Goal: Find specific page/section: Find specific page/section

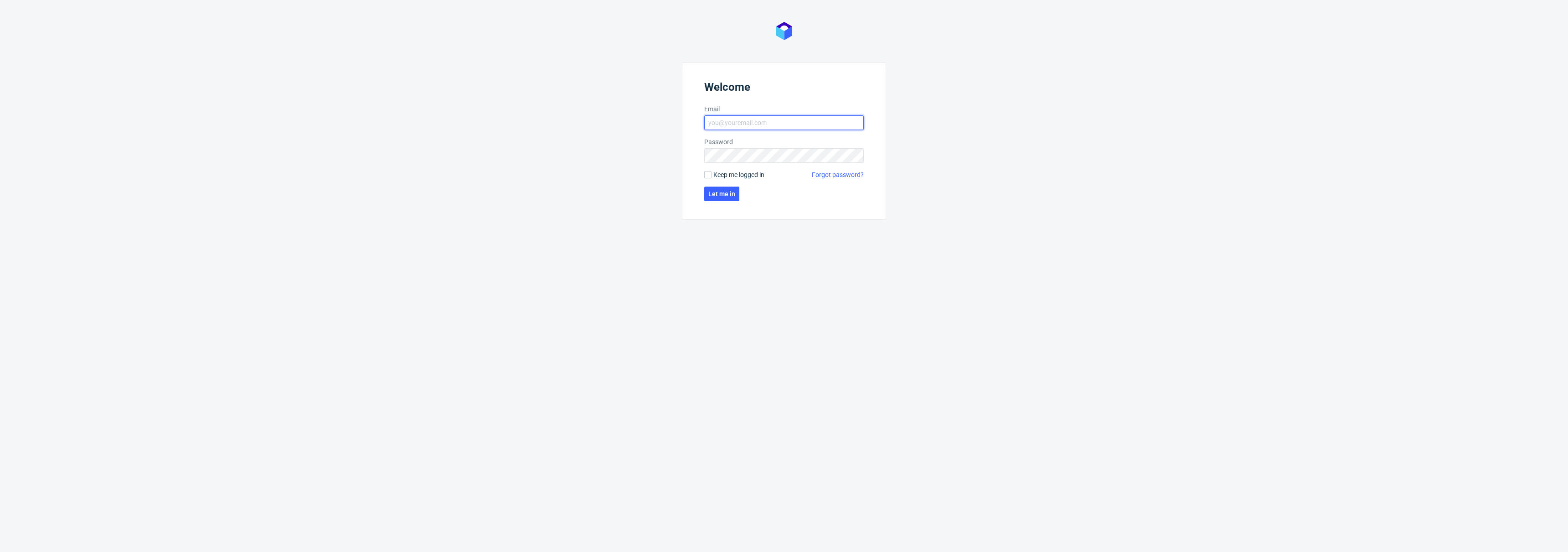
click at [741, 118] on input "Email" at bounding box center [784, 123] width 160 height 15
type input "[EMAIL_ADDRESS][DOMAIN_NAME]"
click at [743, 172] on span "Keep me logged in" at bounding box center [739, 175] width 51 height 9
click at [711, 172] on input "Keep me logged in" at bounding box center [708, 175] width 7 height 7
checkbox input "true"
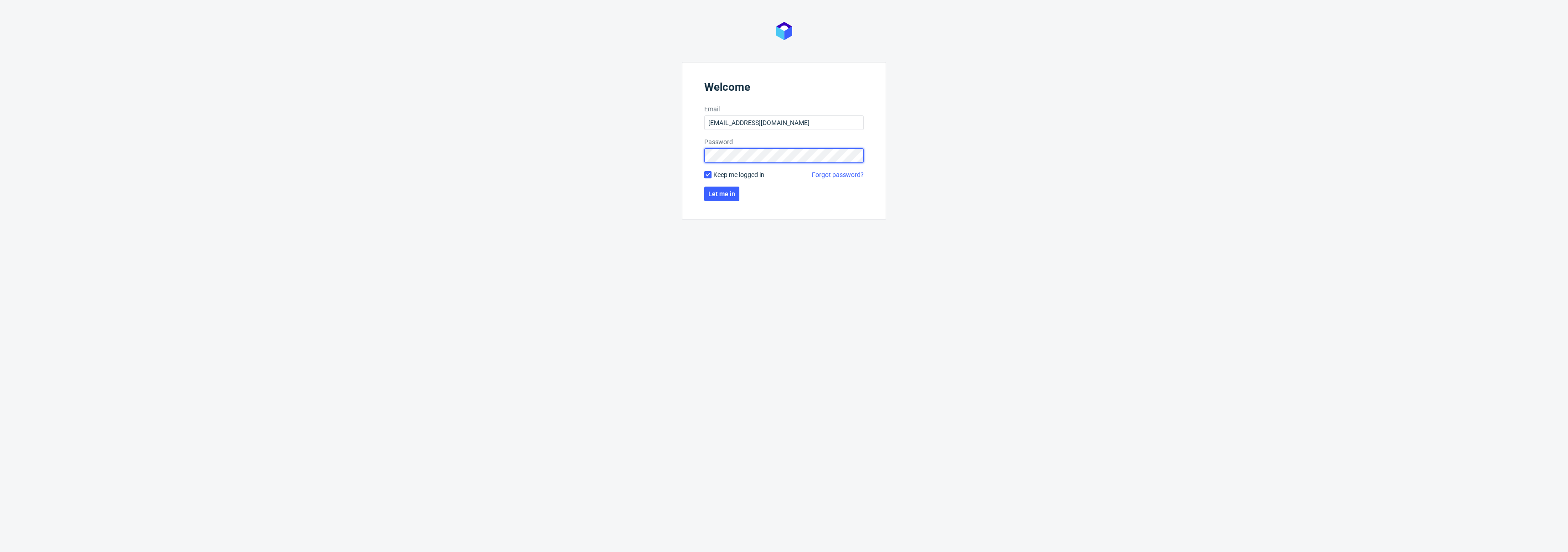
click button "Let me in" at bounding box center [722, 194] width 35 height 15
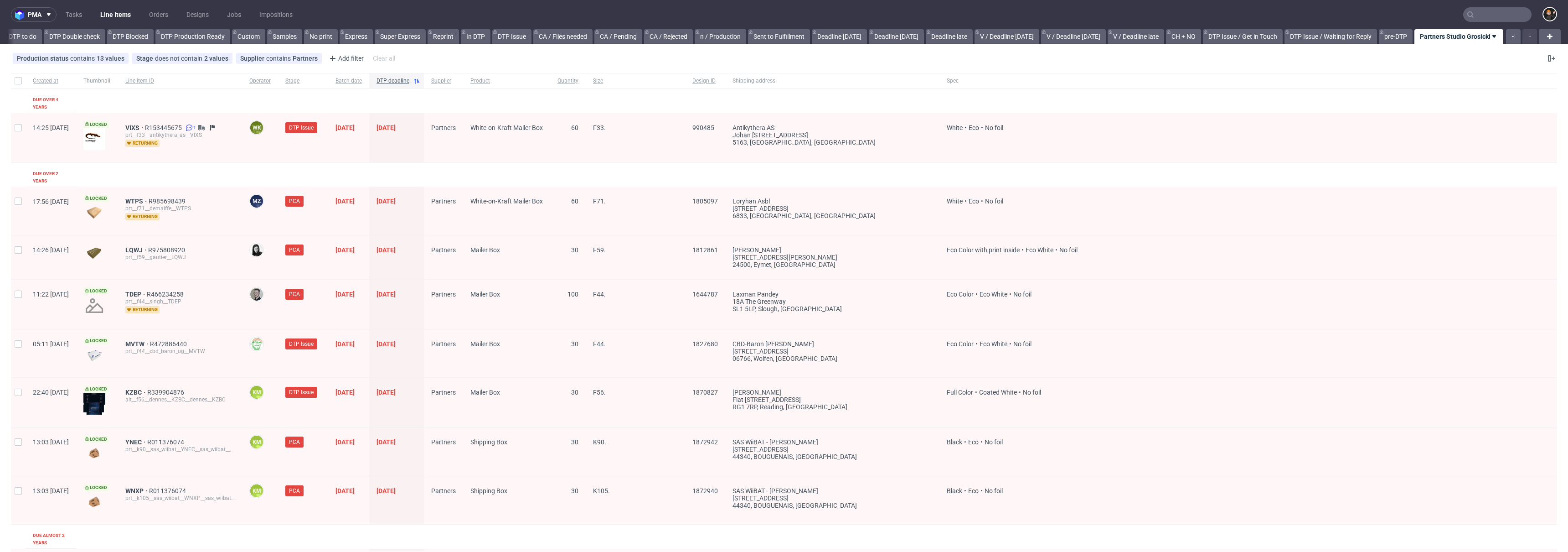
scroll to position [1327, 0]
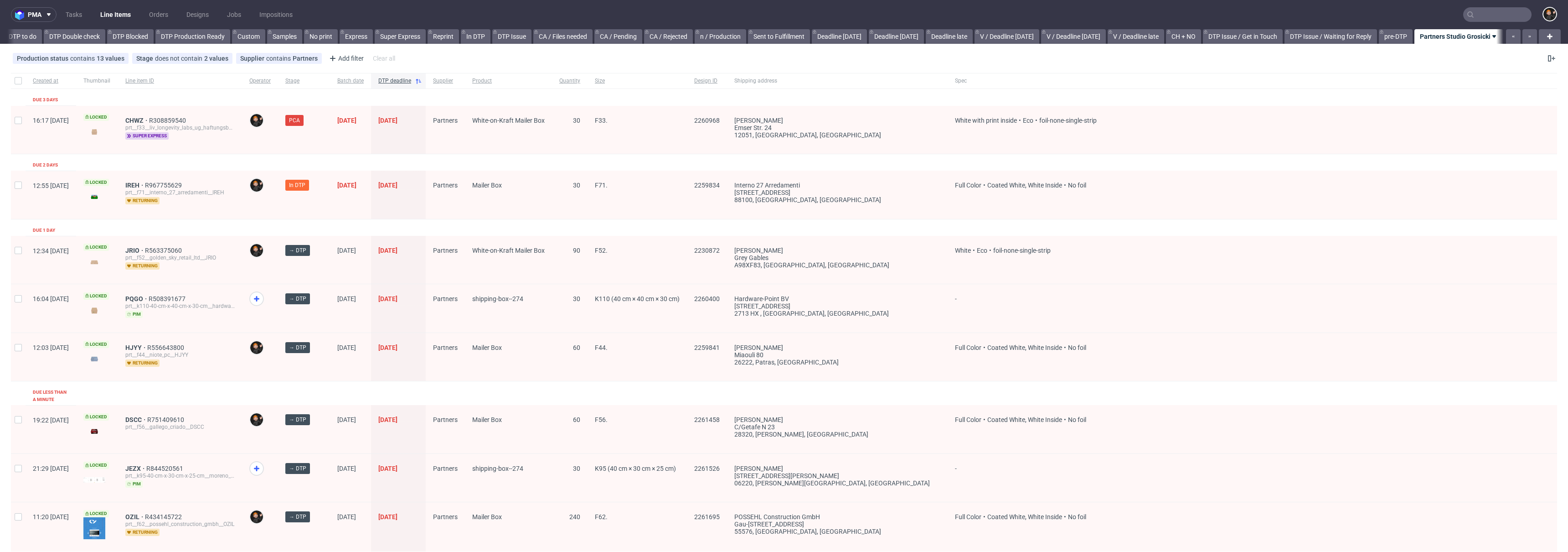
click at [160, 189] on div "prt__f71__interno_27_arredamenti__IREH" at bounding box center [179, 192] width 109 height 7
click at [145, 187] on span "IREH" at bounding box center [135, 185] width 20 height 7
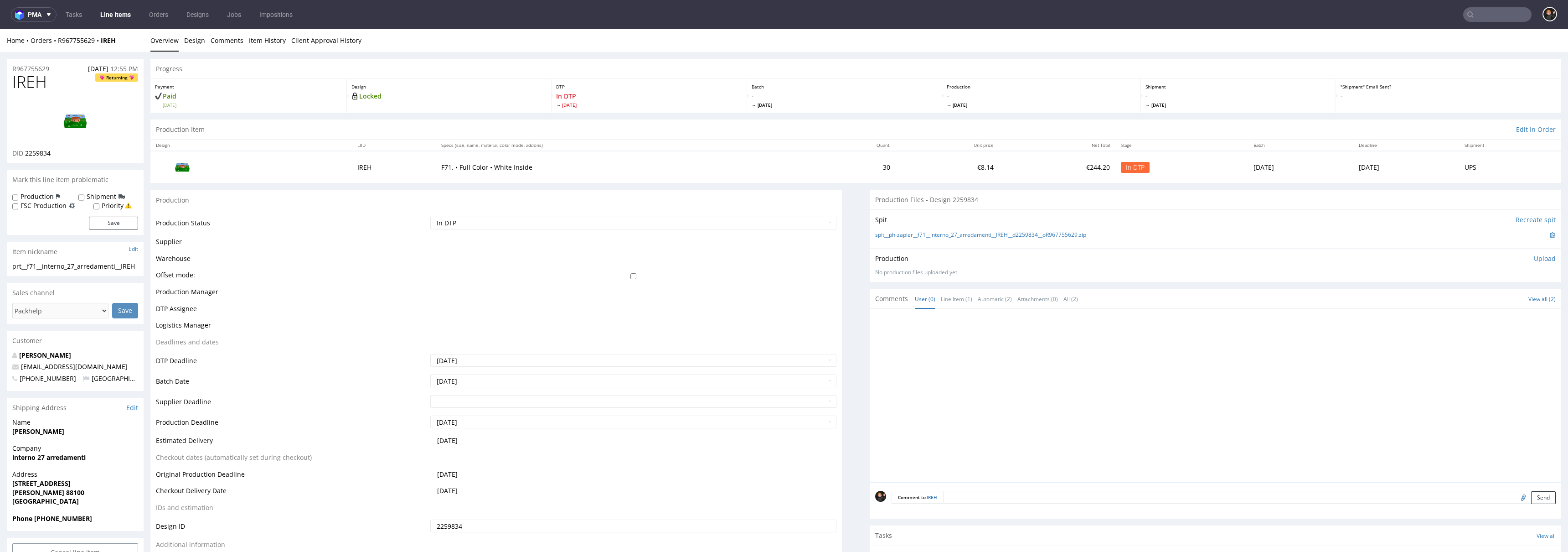
click at [68, 113] on img at bounding box center [75, 121] width 73 height 41
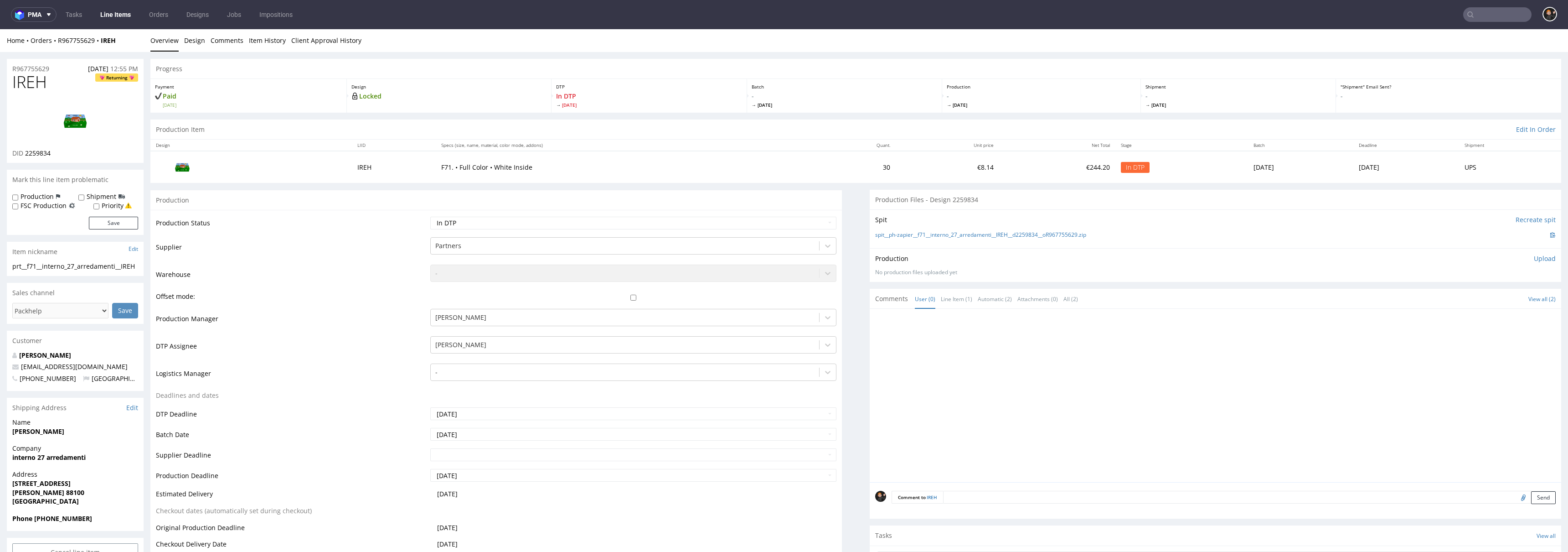
click at [192, 28] on nav "pma Tasks Line Items Orders Designs Jobs Impositions" at bounding box center [784, 14] width 1568 height 29
click at [193, 39] on link "Design" at bounding box center [195, 40] width 21 height 23
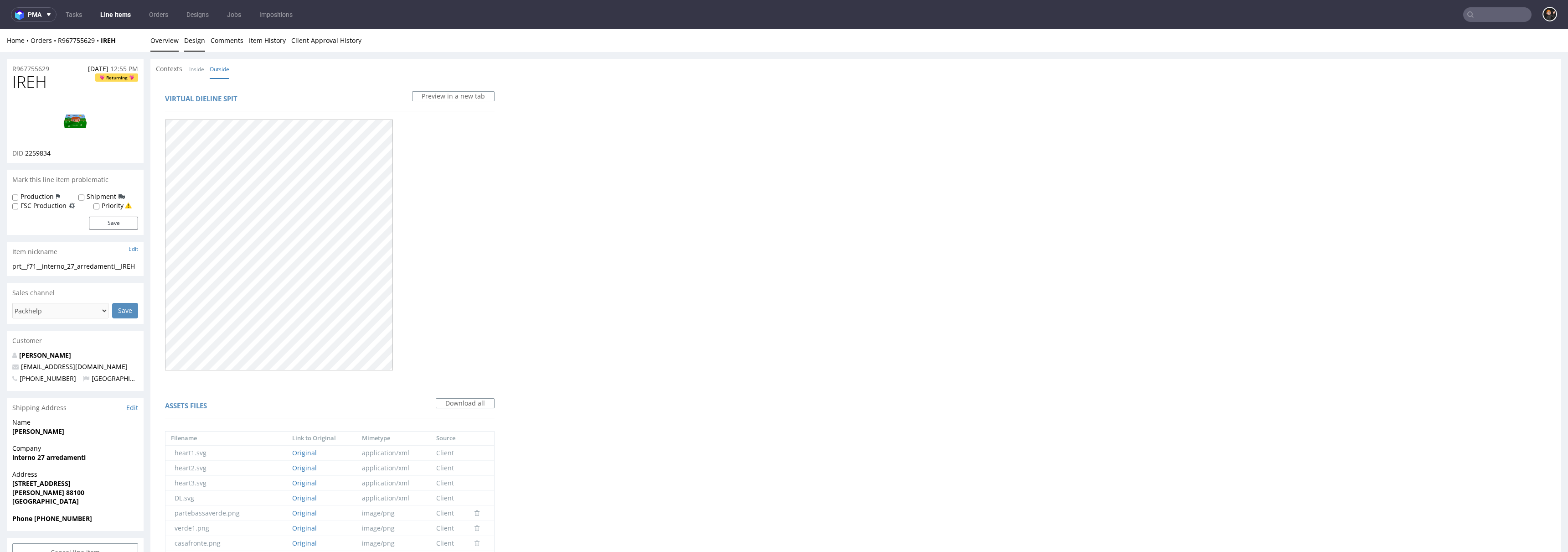
click at [163, 41] on link "Overview" at bounding box center [165, 40] width 28 height 23
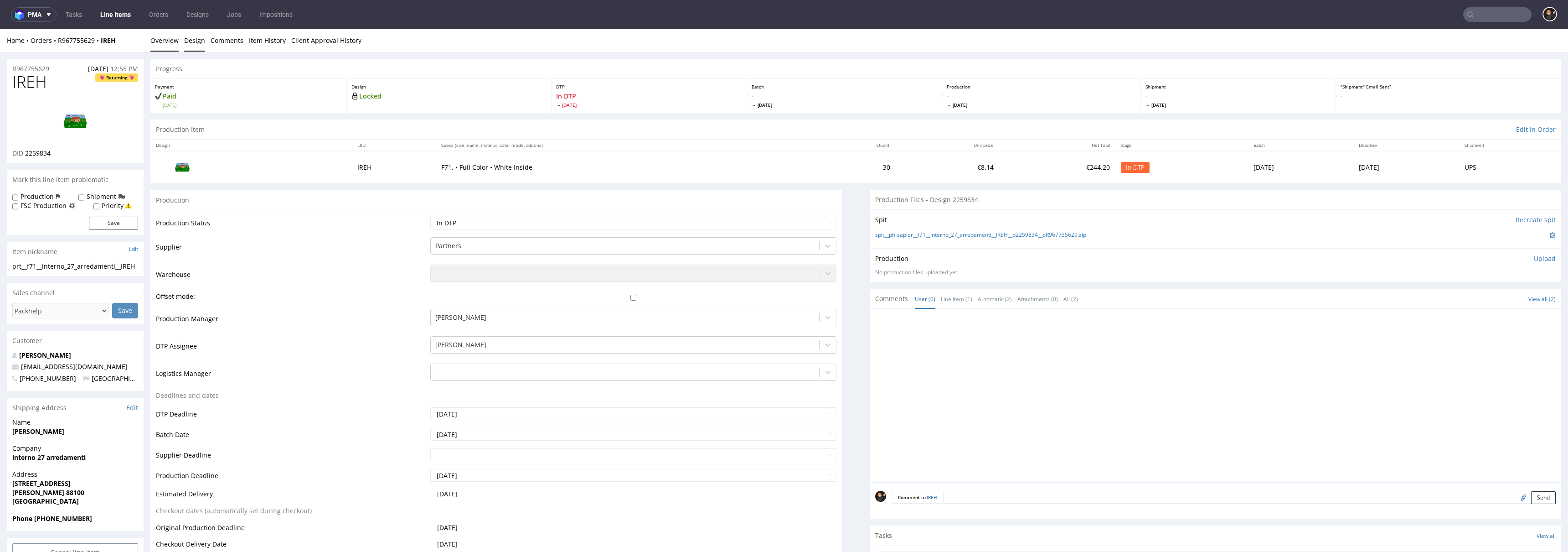
click at [199, 44] on link "Design" at bounding box center [195, 40] width 21 height 23
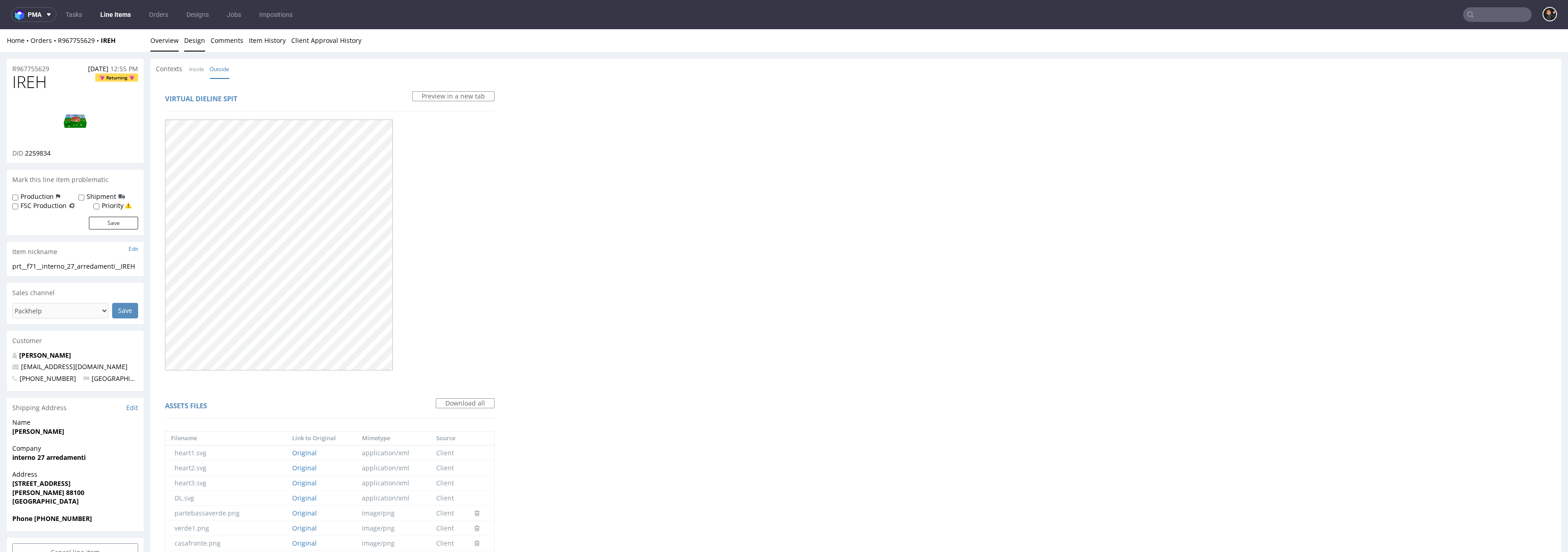
click at [167, 38] on link "Overview" at bounding box center [165, 40] width 28 height 23
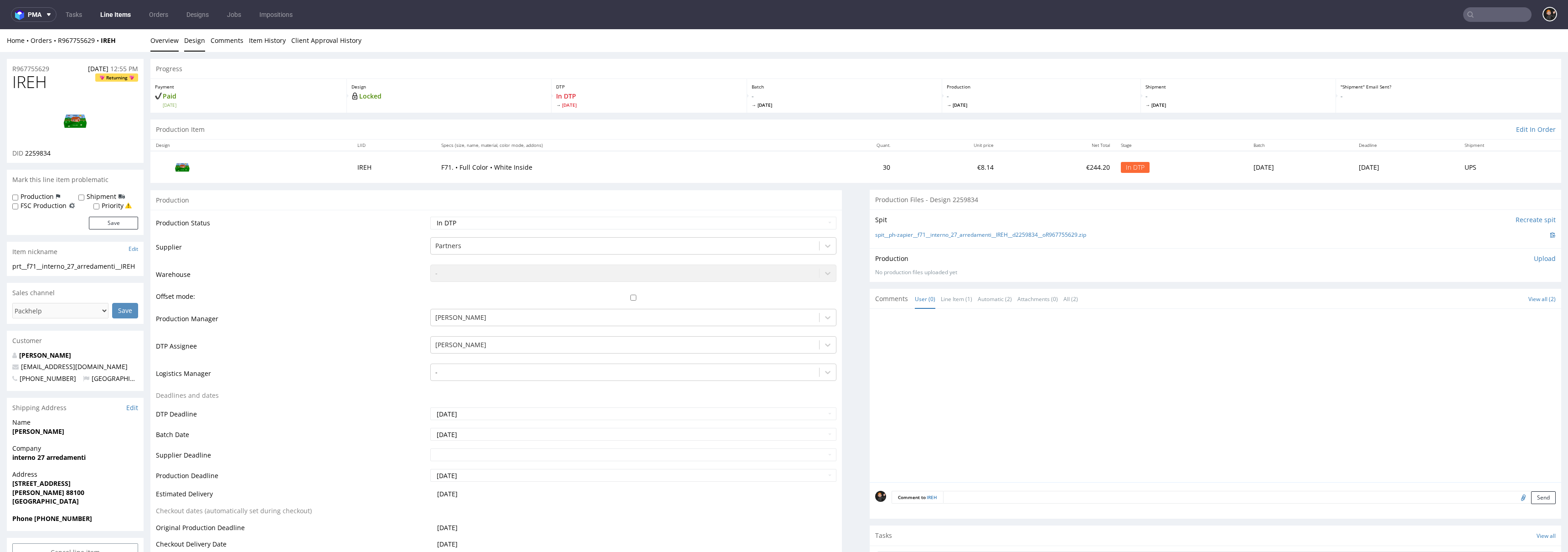
click at [203, 42] on link "Design" at bounding box center [195, 40] width 21 height 23
